Goal: Task Accomplishment & Management: Manage account settings

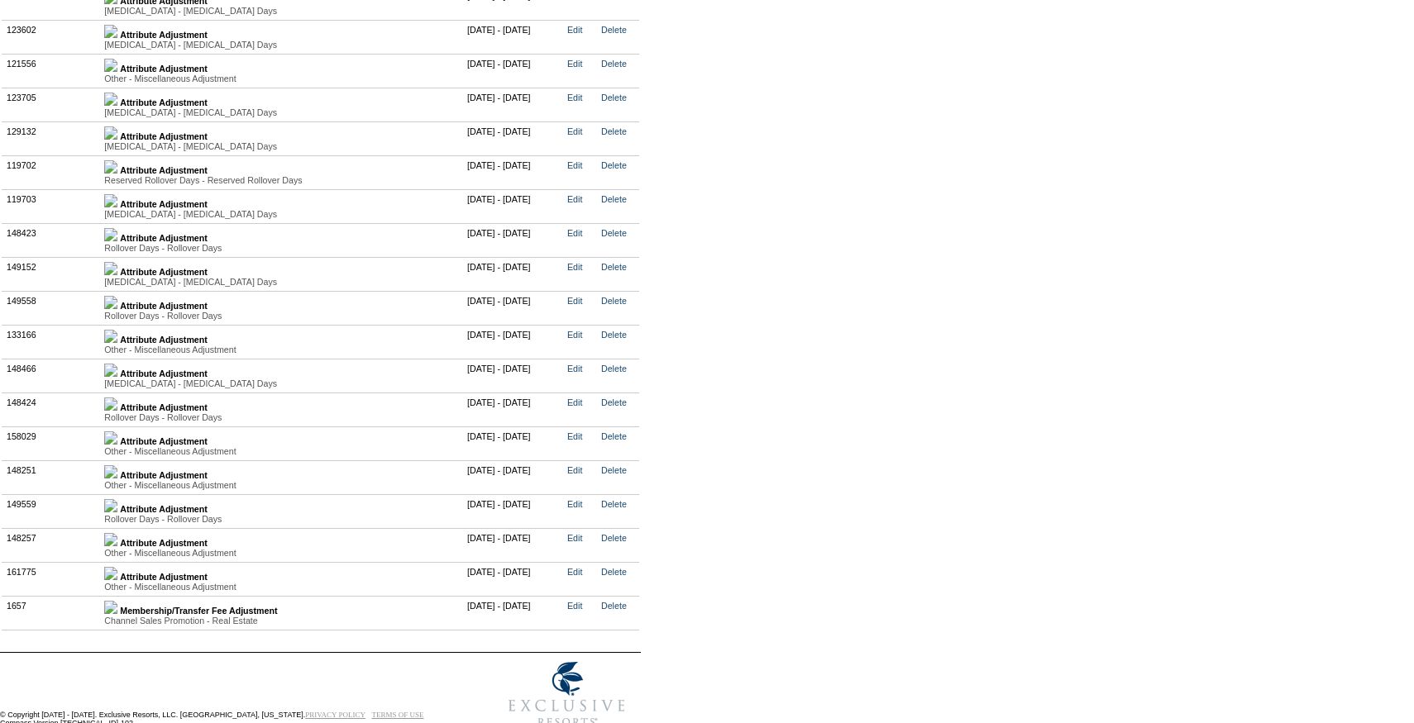
scroll to position [4254, 0]
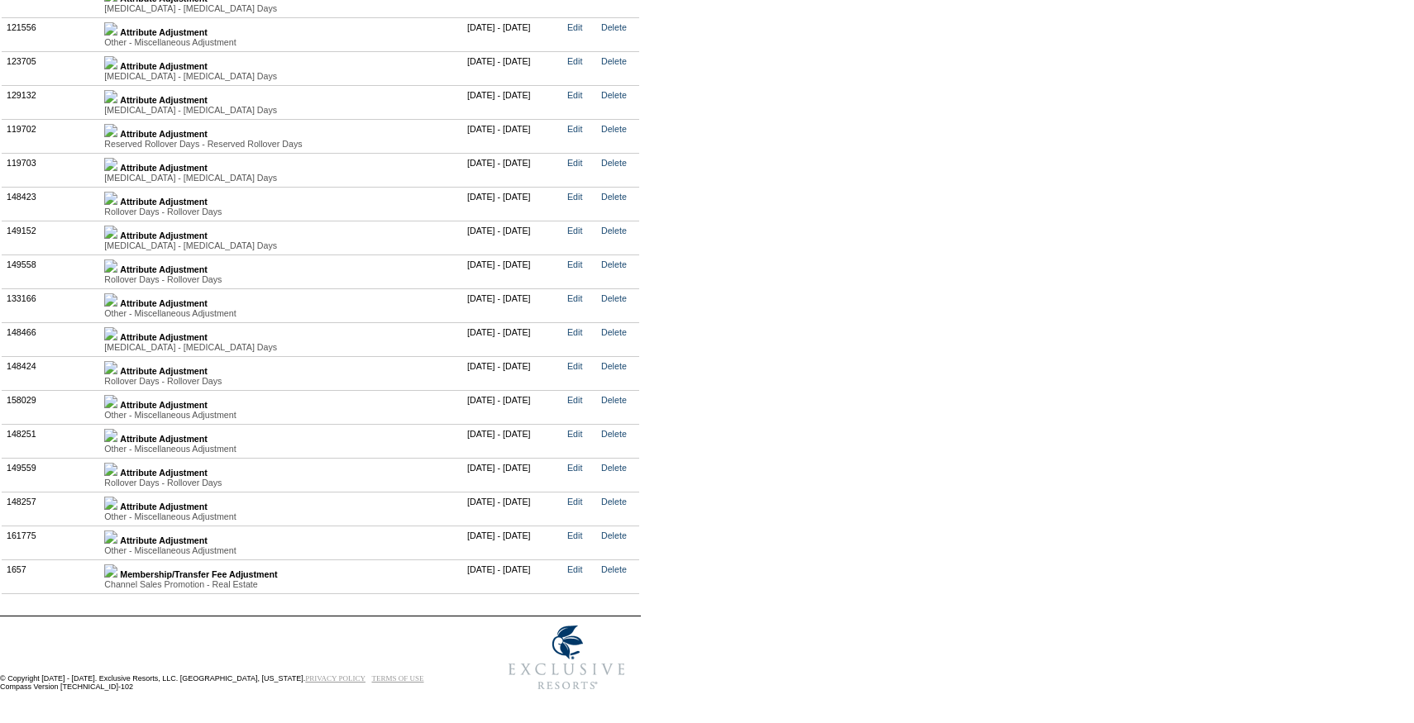
click at [117, 473] on img at bounding box center [110, 469] width 13 height 13
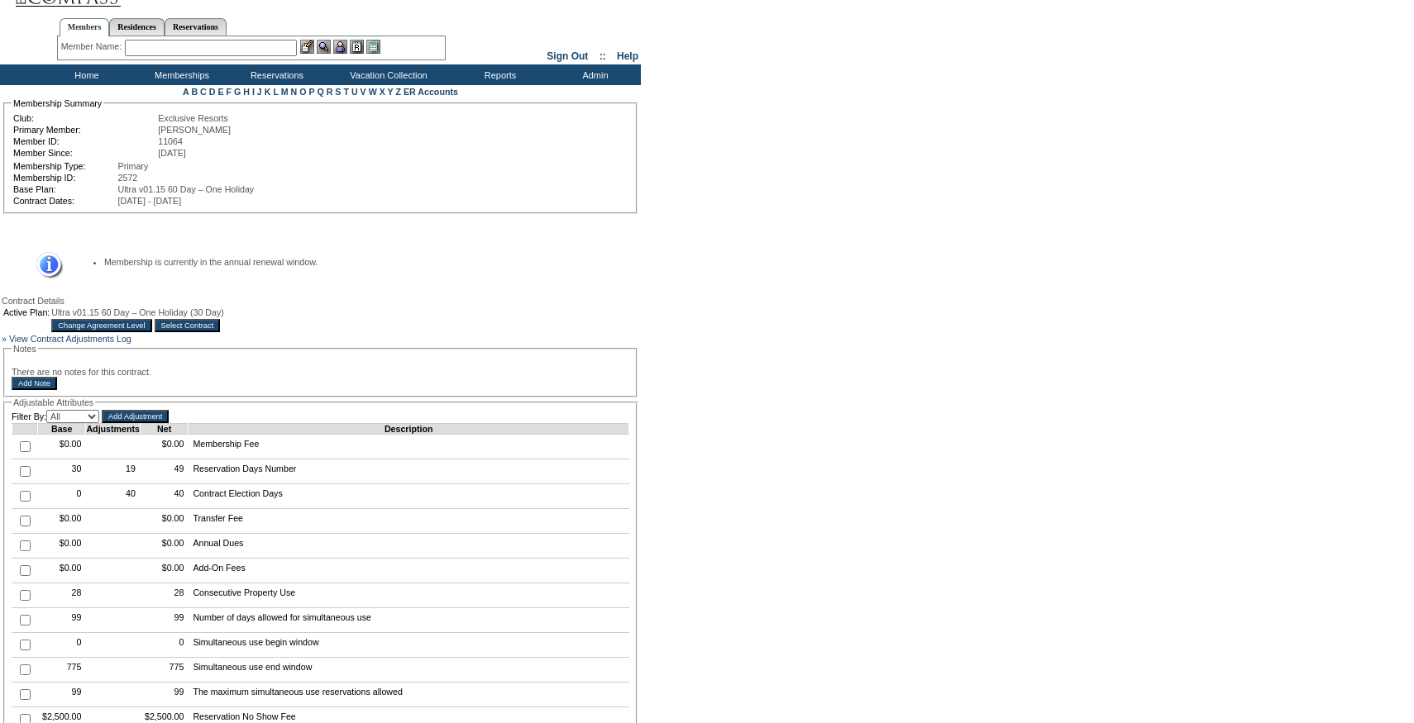
scroll to position [0, 0]
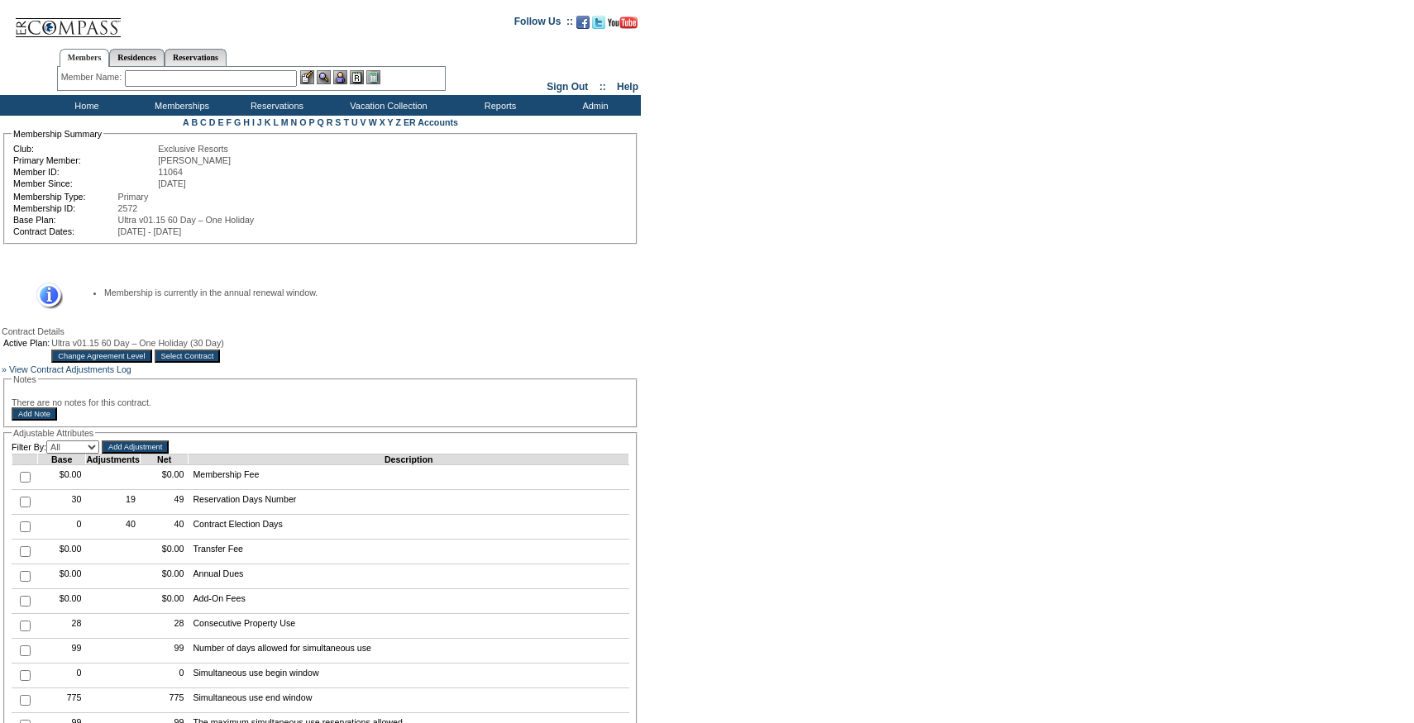
click at [25, 508] on input "checkbox" at bounding box center [25, 502] width 11 height 11
checkbox input "true"
click at [169, 454] on input "Add Adjustment" at bounding box center [135, 447] width 67 height 13
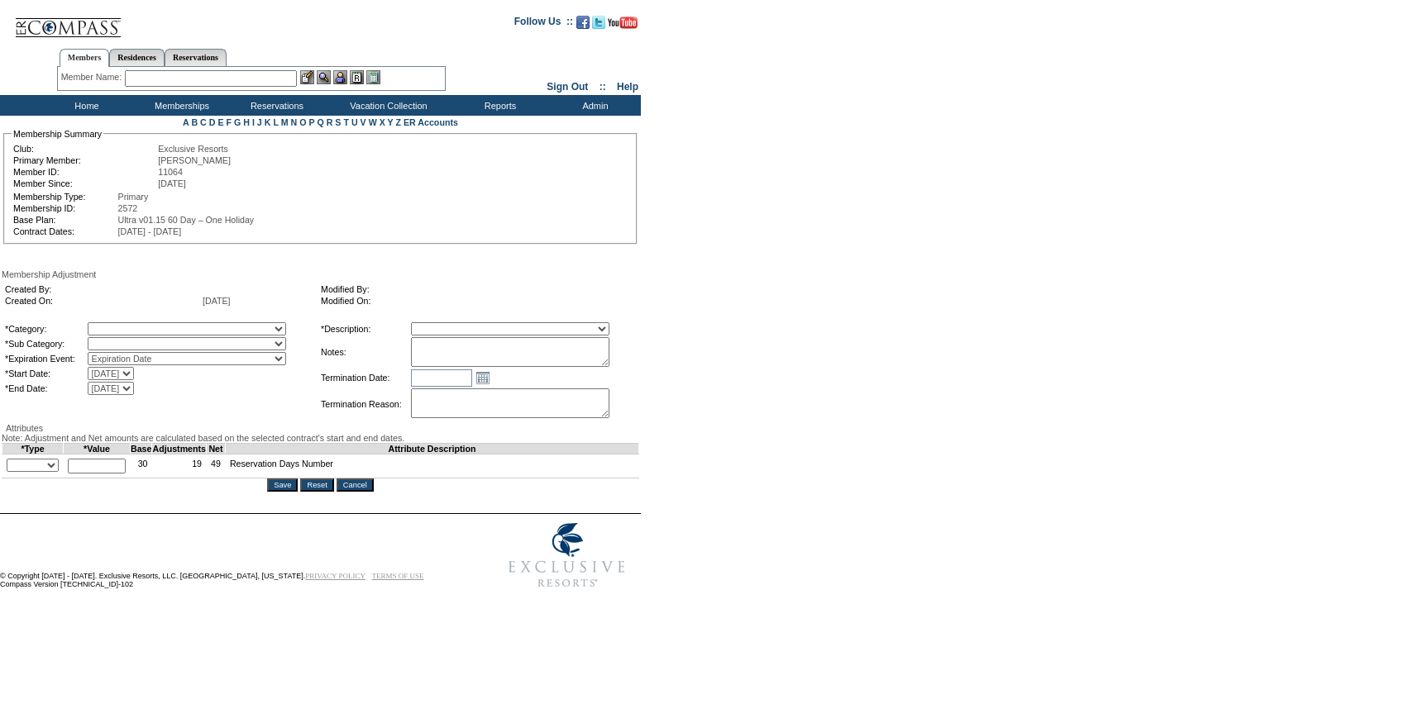
click at [496, 358] on textarea at bounding box center [510, 352] width 198 height 30
click at [732, 341] on form "Follow Us ::" at bounding box center [704, 300] width 1408 height 593
click at [609, 367] on textarea "Per Megan Bollman" at bounding box center [510, 352] width 198 height 30
click at [716, 359] on form "Follow Us ::" at bounding box center [704, 300] width 1408 height 593
click at [594, 358] on textarea "Per Megan Bollman" at bounding box center [510, 352] width 198 height 30
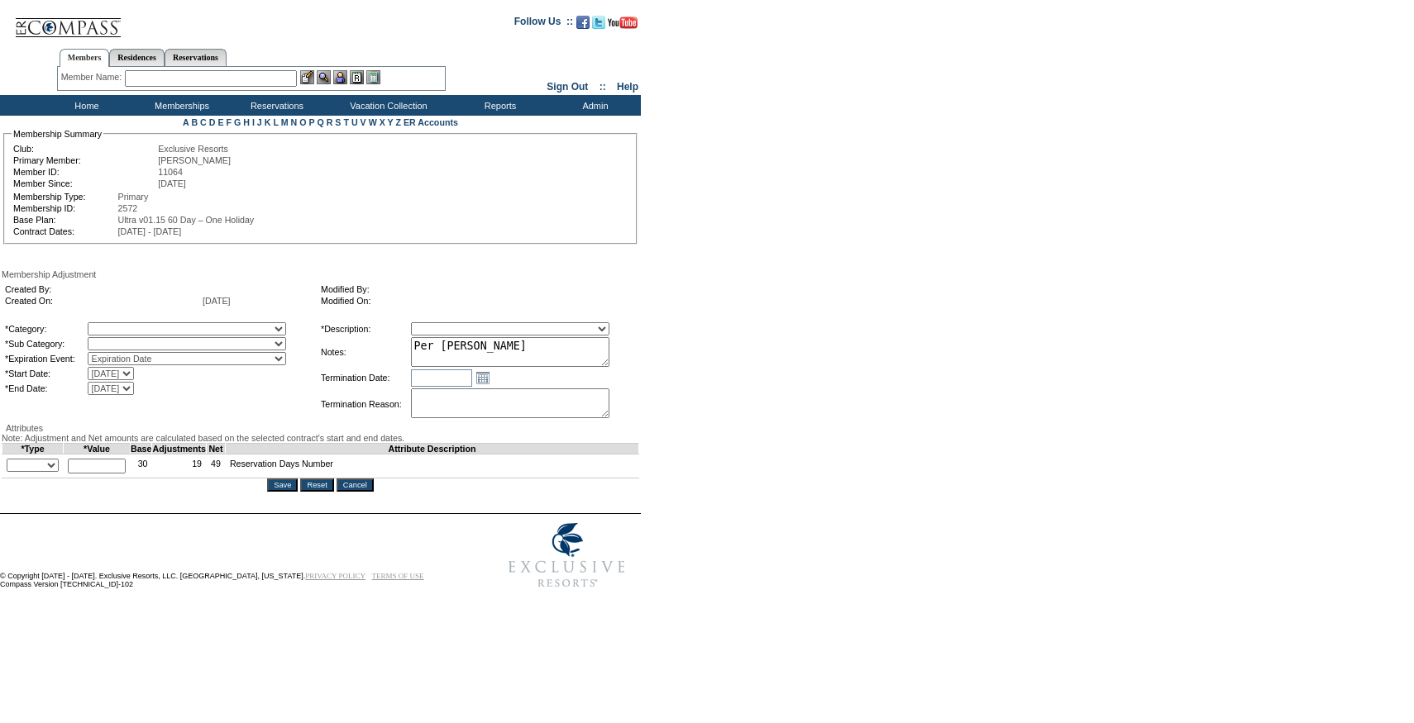
click at [752, 399] on form "Follow Us ::" at bounding box center [704, 300] width 1408 height 593
click at [564, 352] on textarea "Per Megan Bollman" at bounding box center [510, 352] width 198 height 30
type textarea "Per Megan Bollman's case 10/3/25, rolling 7 days from 24/25 to 25/26. Days did …"
click at [165, 331] on select "A La Carte Days Contract Election Days Converted Days Coronavirus Other Referra…" at bounding box center [187, 328] width 198 height 13
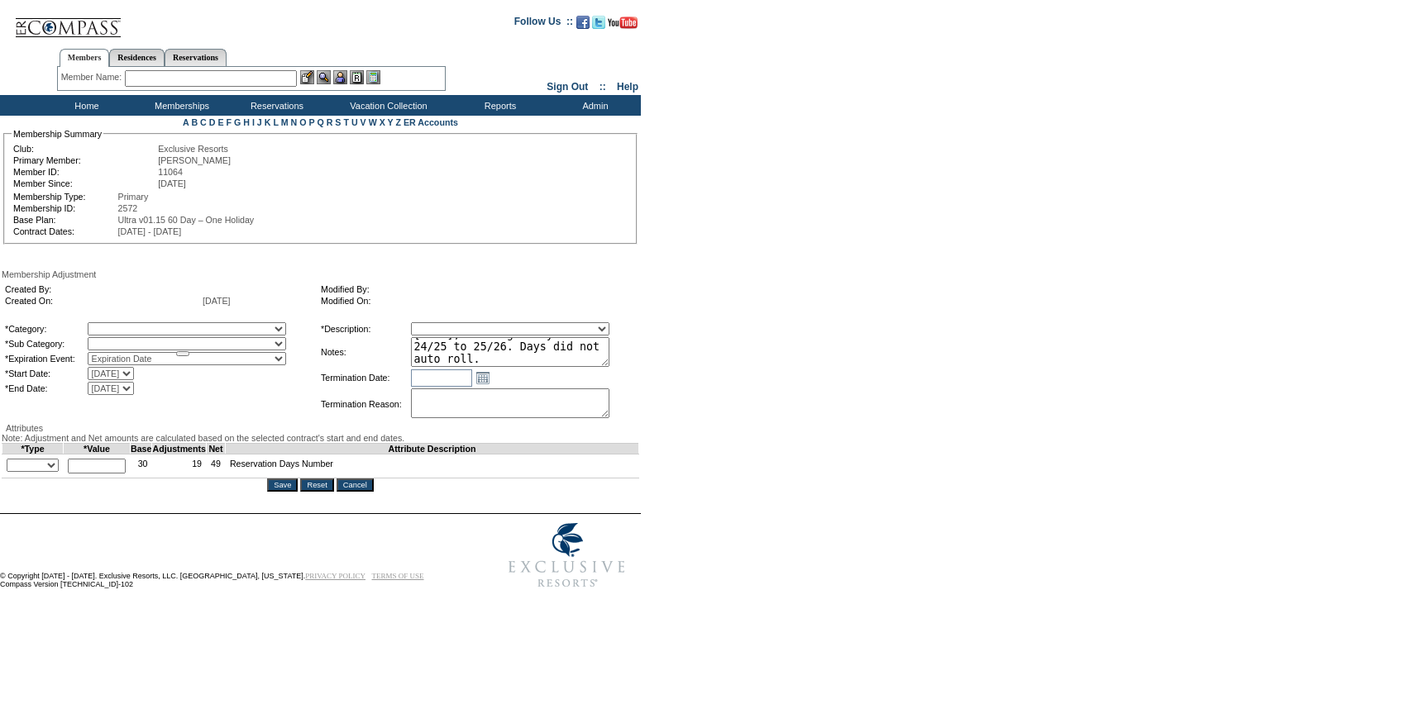
select select "781"
click at [122, 325] on select "A La Carte Days Contract Election Days Converted Days Coronavirus Other Referra…" at bounding box center [187, 328] width 198 height 13
